Goal: Obtain resource: Obtain resource

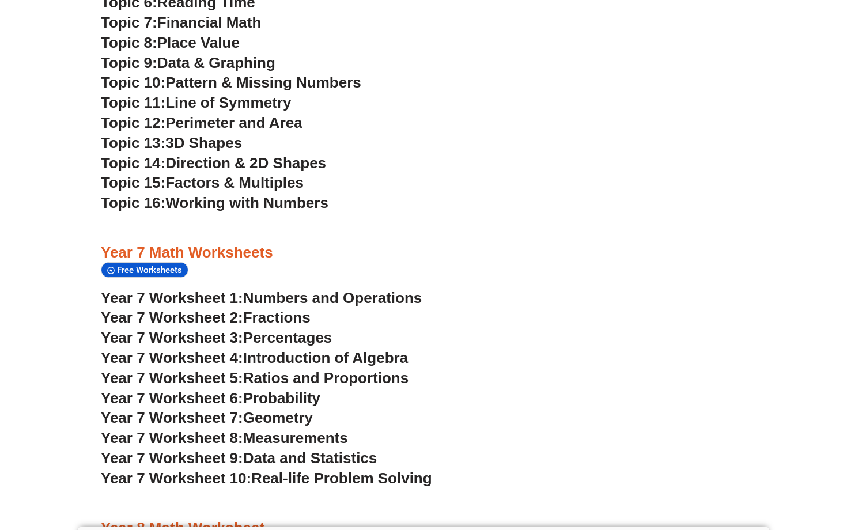
scroll to position [3242, 0]
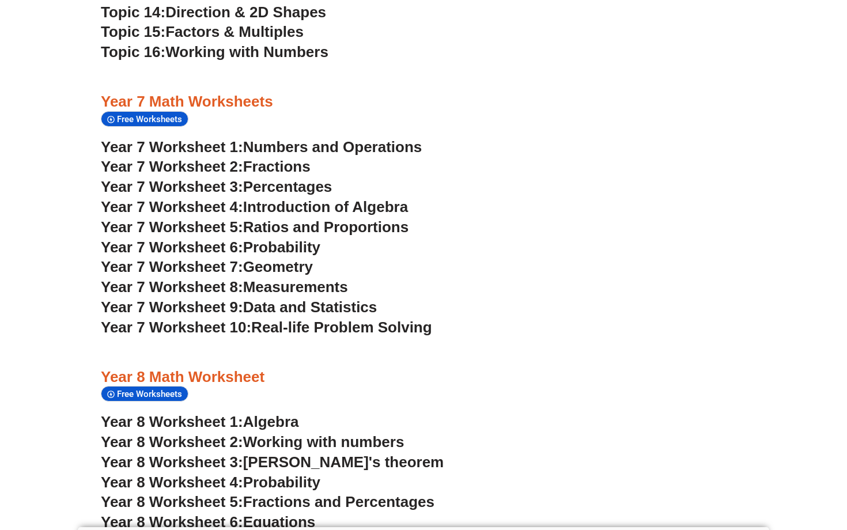
click at [315, 138] on span "Numbers and Operations" at bounding box center [332, 146] width 179 height 17
click at [138, 114] on span "Free Worksheets" at bounding box center [151, 119] width 69 height 10
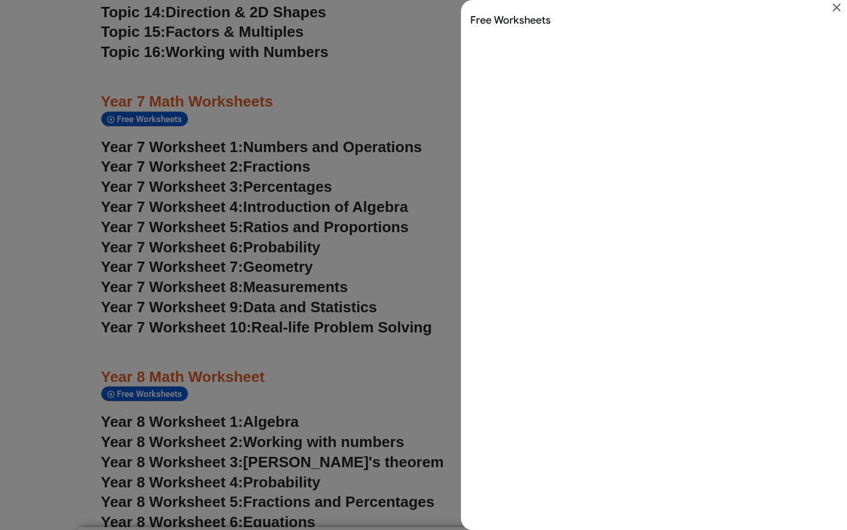
scroll to position [0, 0]
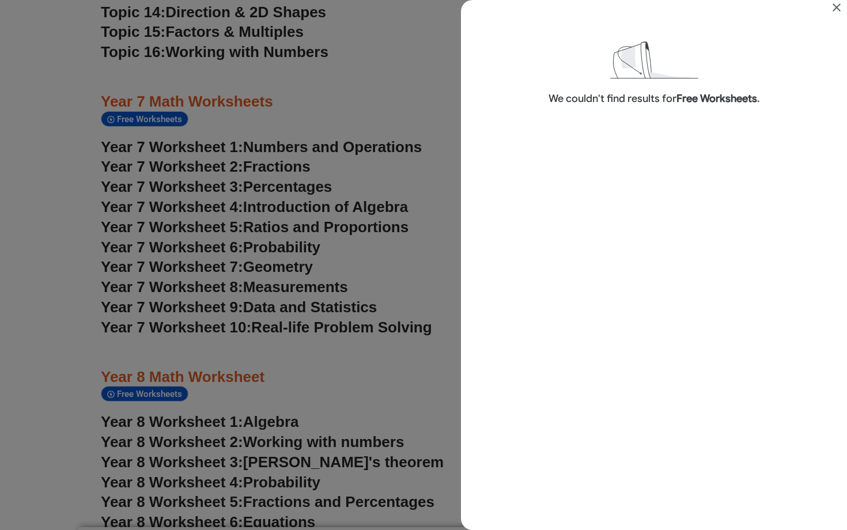
click at [834, 6] on icon "Close" at bounding box center [837, 8] width 14 height 14
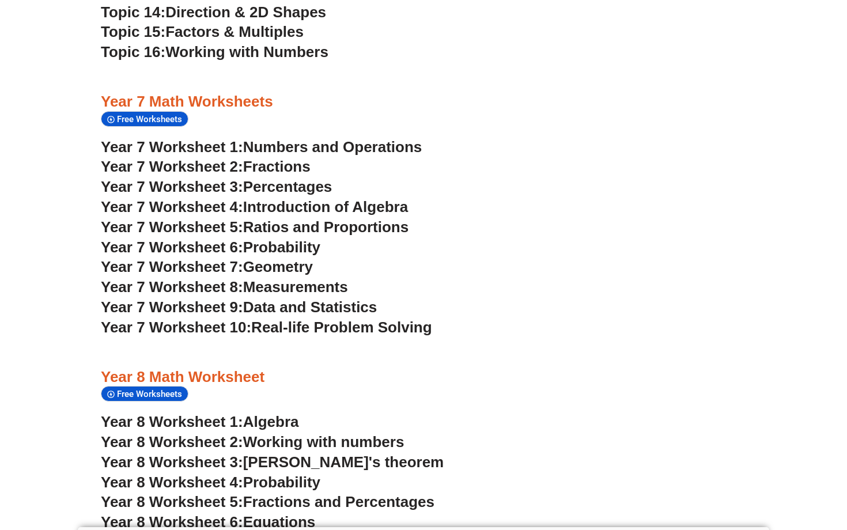
scroll to position [3242, 0]
click at [266, 158] on span "Fractions" at bounding box center [276, 166] width 67 height 17
click at [277, 178] on span "Percentages" at bounding box center [287, 186] width 89 height 17
click at [286, 198] on span "Introduction of Algebra" at bounding box center [325, 206] width 165 height 17
click at [303, 218] on span "Ratios and Proportions" at bounding box center [325, 226] width 165 height 17
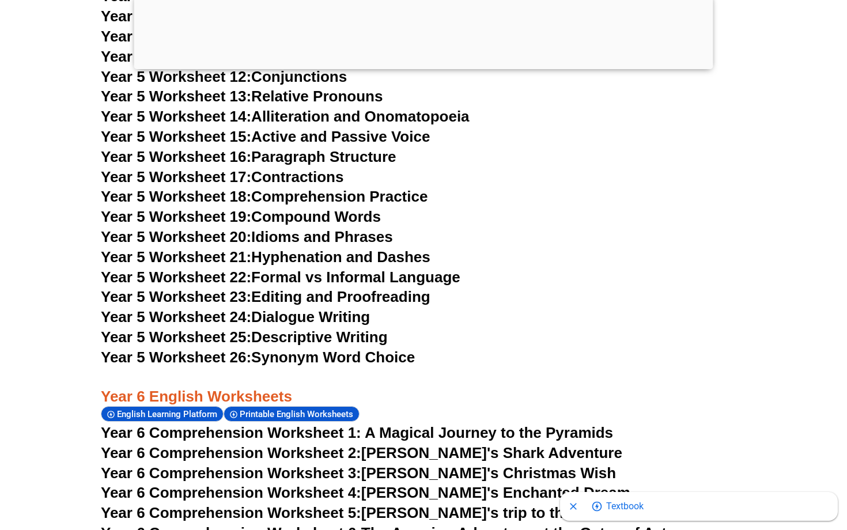
scroll to position [6718, 0]
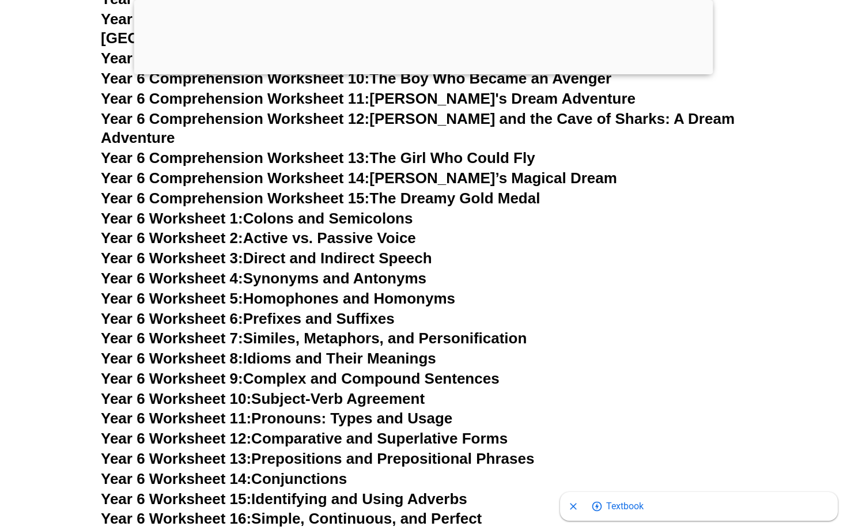
click at [429, 71] on div at bounding box center [423, 71] width 579 height 0
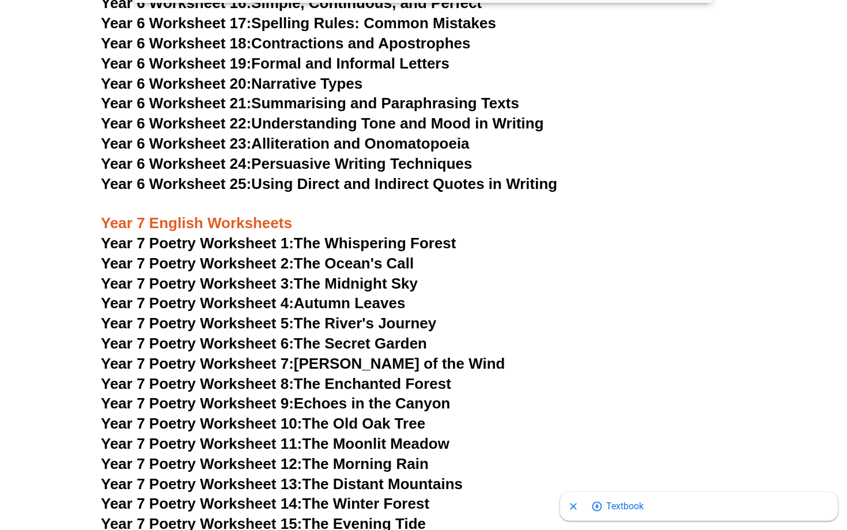
scroll to position [7243, 0]
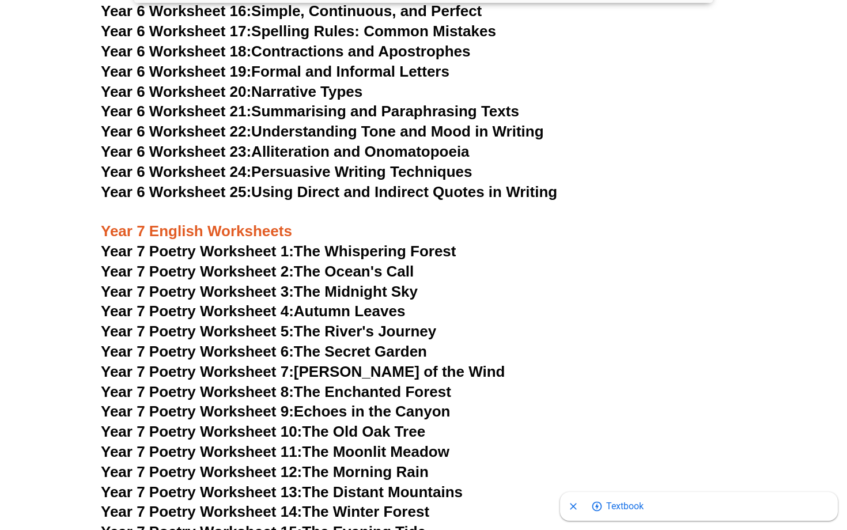
click at [370, 523] on link "Year 7 Poetry Worksheet 15: The Evening Tide" at bounding box center [263, 531] width 325 height 17
click at [399, 463] on link "Year 7 Poetry Worksheet 12: The Morning Rain" at bounding box center [265, 471] width 328 height 17
click at [384, 423] on link "Year 7 Poetry Worksheet 10: The Old Oak Tree" at bounding box center [263, 431] width 324 height 17
